Goal: Task Accomplishment & Management: Complete application form

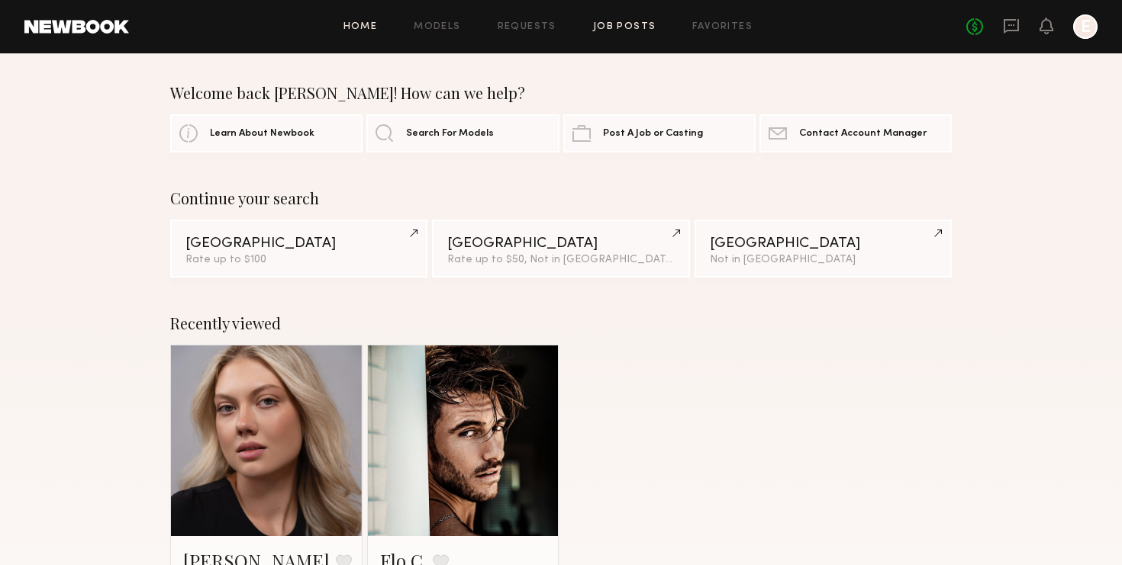
click at [618, 30] on link "Job Posts" at bounding box center [624, 27] width 63 height 10
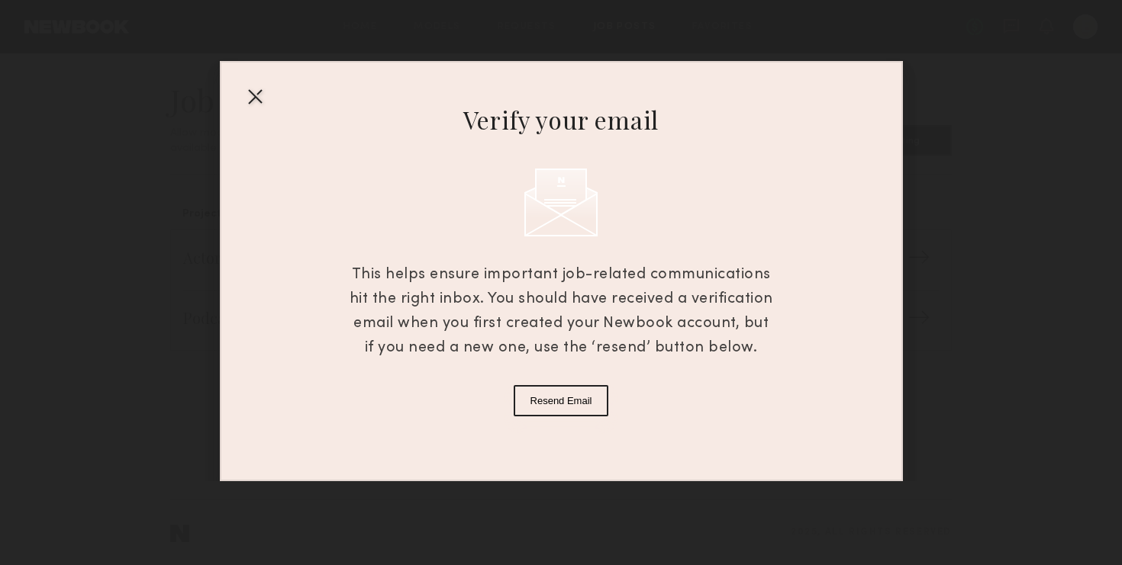
click at [254, 95] on div at bounding box center [255, 96] width 24 height 24
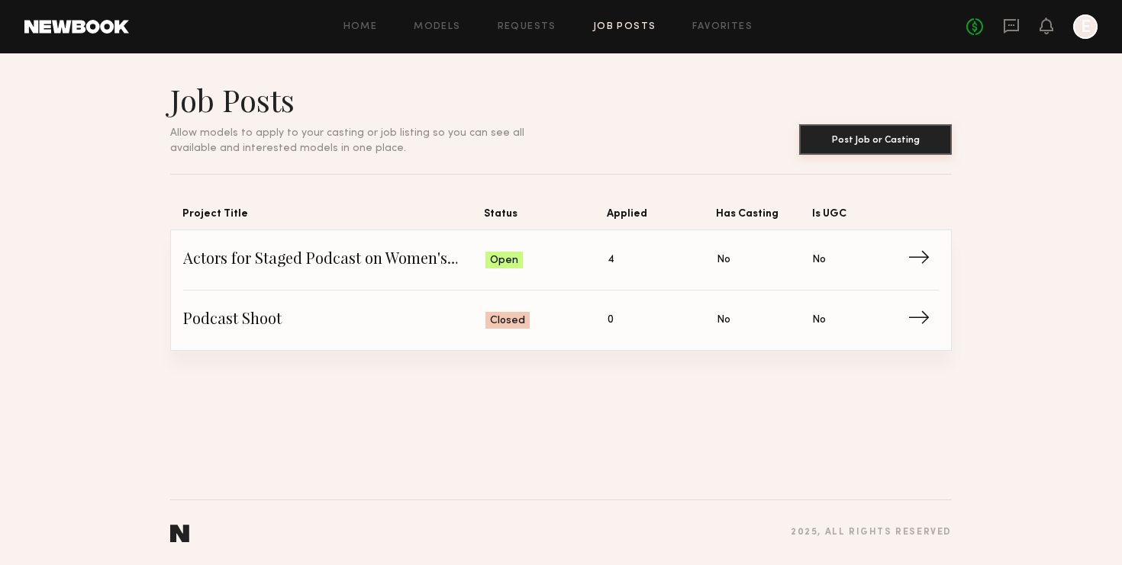
click at [907, 136] on button "Post Job or Casting" at bounding box center [875, 139] width 153 height 31
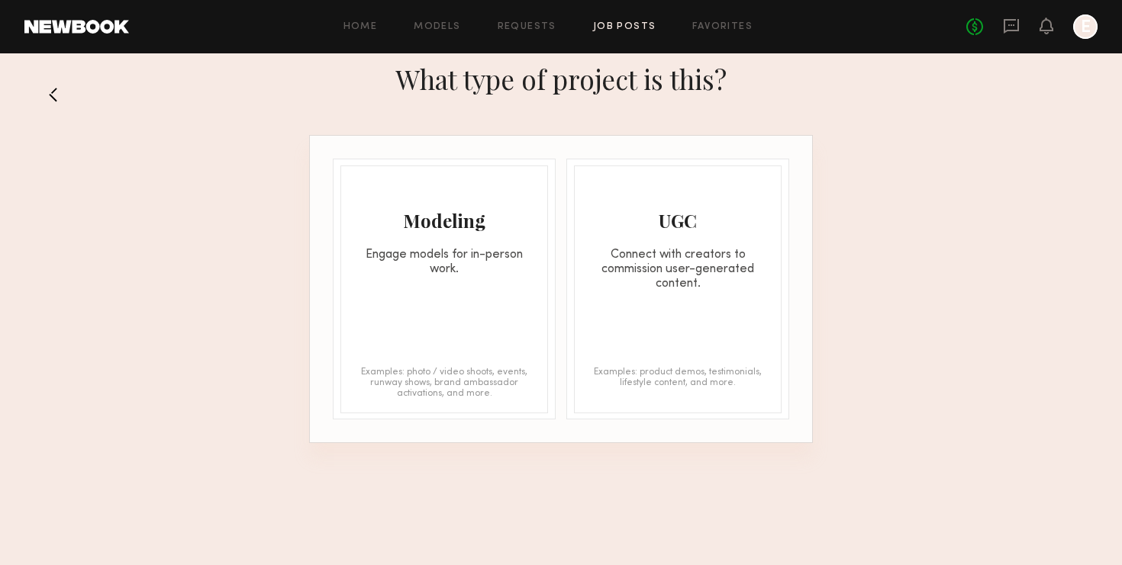
click at [685, 266] on div "Connect with creators to commission user-generated content." at bounding box center [678, 269] width 206 height 43
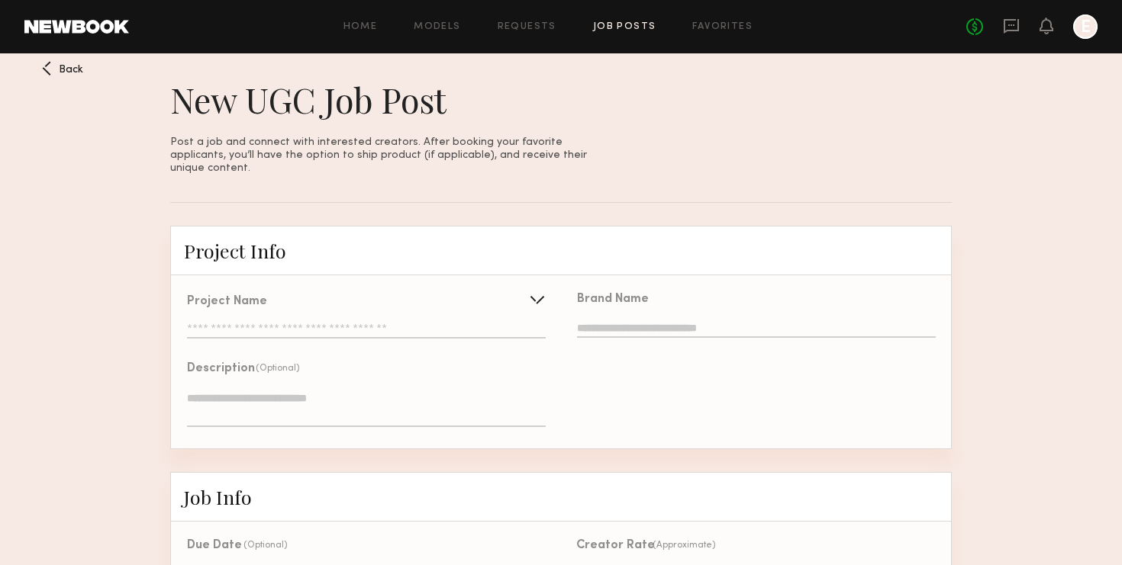
click at [424, 246] on div "Project Info" at bounding box center [560, 251] width 781 height 50
click at [372, 308] on div "Project Name Create Use recent UGC project" at bounding box center [366, 317] width 359 height 43
click at [372, 324] on input "text" at bounding box center [366, 331] width 359 height 15
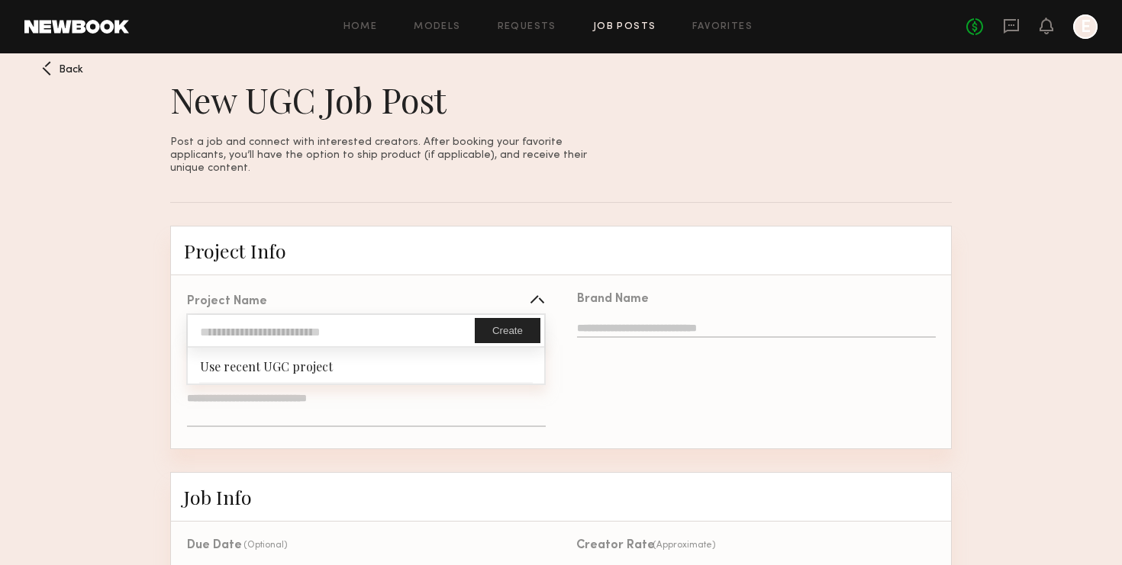
click at [360, 325] on input "text" at bounding box center [331, 330] width 287 height 31
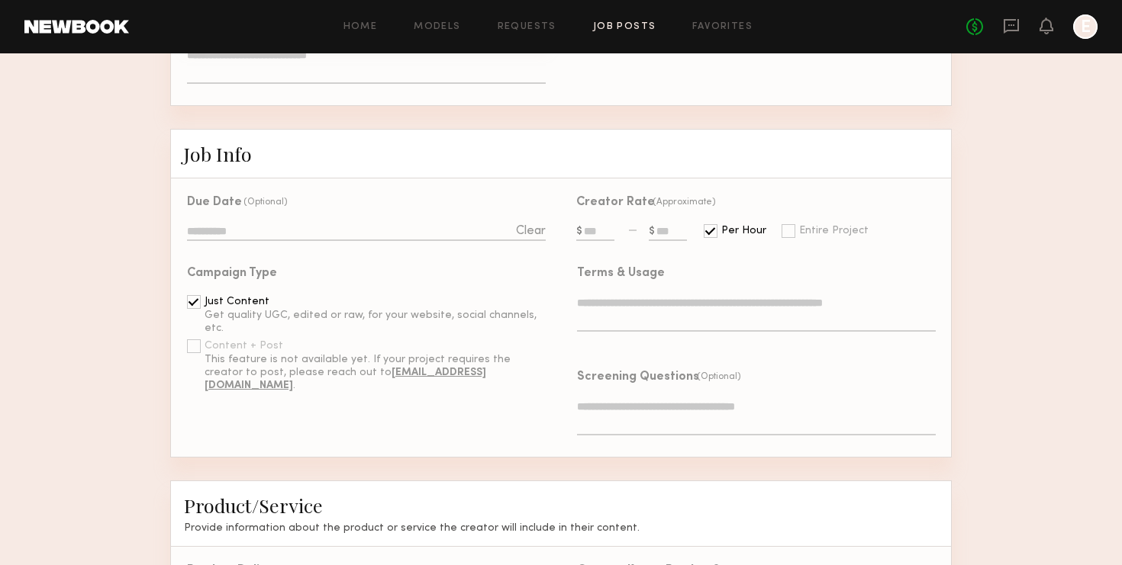
scroll to position [347, 0]
